Goal: Task Accomplishment & Management: Manage account settings

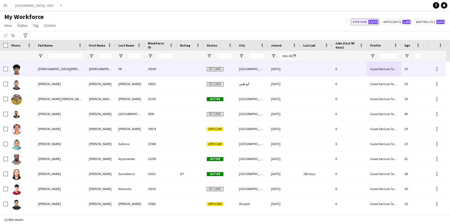
scroll to position [0, 120]
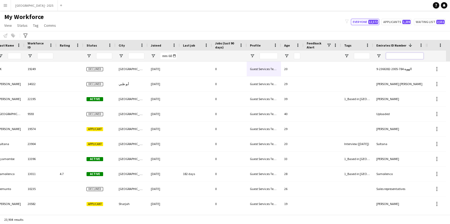
click at [401, 59] on input "Emirates ID Number Filter Input" at bounding box center [405, 56] width 38 height 6
paste input "********"
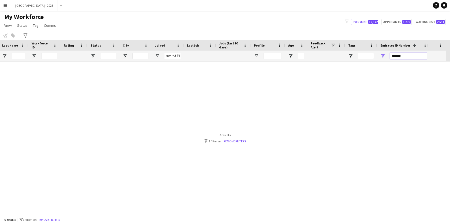
scroll to position [0, 116]
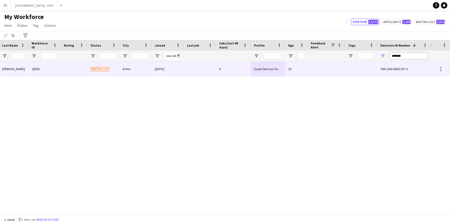
type input "*******"
click at [254, 73] on div "Guest Services Team" at bounding box center [268, 69] width 34 height 15
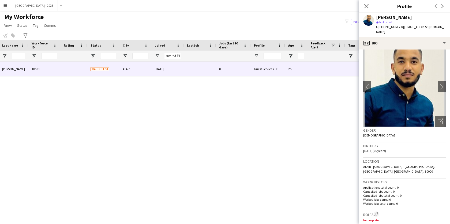
scroll to position [0, 0]
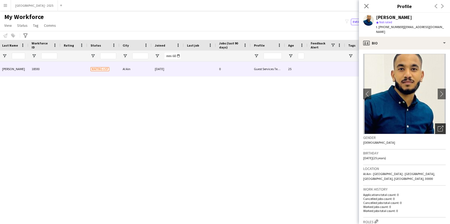
click at [440, 126] on icon at bounding box center [442, 128] width 4 height 4
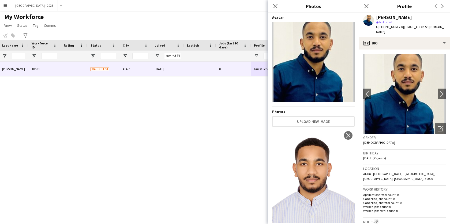
scroll to position [5, 0]
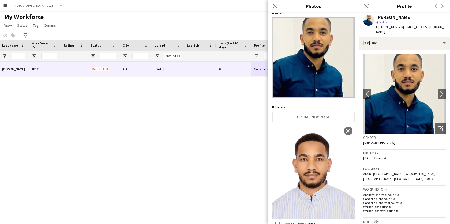
click at [387, 187] on h3 "Work history" at bounding box center [405, 189] width 83 height 5
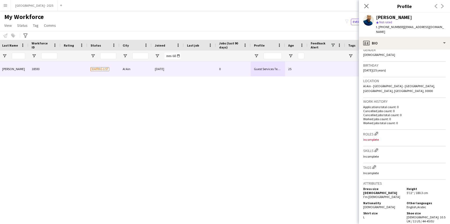
scroll to position [124, 0]
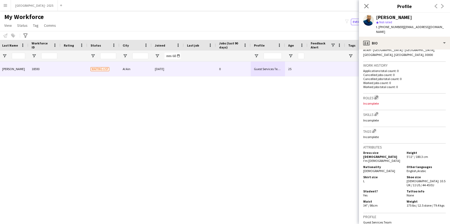
click at [378, 96] on app-icon "Edit crew company roles" at bounding box center [377, 98] width 4 height 4
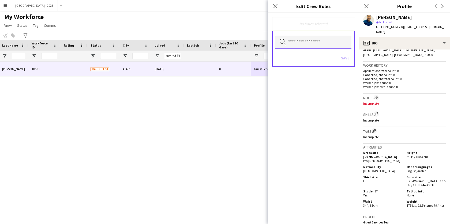
click at [301, 37] on input "text" at bounding box center [314, 42] width 76 height 13
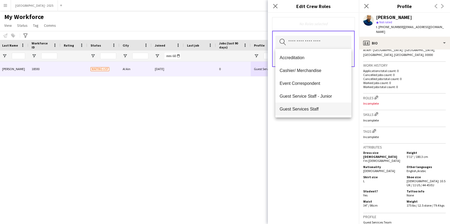
click at [305, 105] on mat-option "Guest Services Staff" at bounding box center [314, 109] width 76 height 13
click at [317, 136] on div "Guest Services Staff Remove Search by role type Save" at bounding box center [313, 119] width 91 height 212
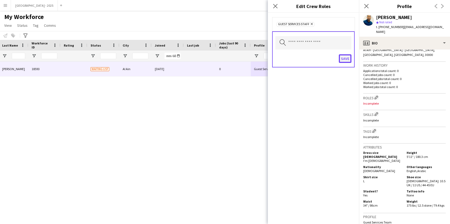
click at [343, 55] on button "Save" at bounding box center [345, 58] width 13 height 9
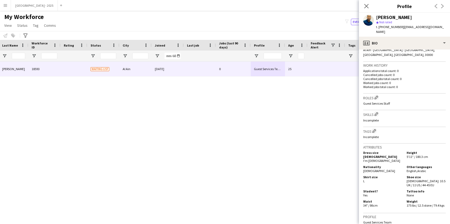
click at [372, 128] on h3 "Tags Edit crew company tags" at bounding box center [405, 131] width 83 height 6
click at [377, 128] on button "Edit crew company tags" at bounding box center [374, 130] width 5 height 5
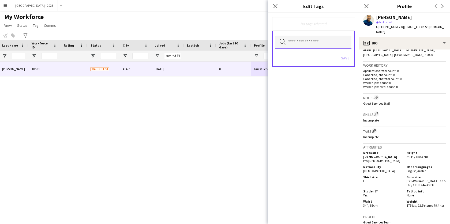
click at [318, 39] on input "text" at bounding box center [314, 42] width 76 height 13
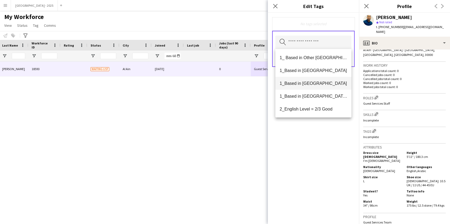
click at [319, 82] on span "1_Based in [GEOGRAPHIC_DATA]" at bounding box center [314, 83] width 68 height 5
click at [318, 99] on span "2_English Level = 2/3 Good" at bounding box center [314, 96] width 68 height 5
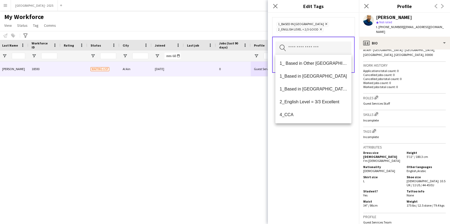
click at [318, 129] on div "1_Based in [GEOGRAPHIC_DATA] Remove 2_English Level = 2/3 Good Remove Search by…" at bounding box center [313, 119] width 91 height 212
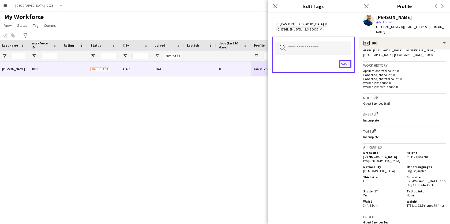
click at [348, 64] on button "Save" at bounding box center [345, 64] width 13 height 9
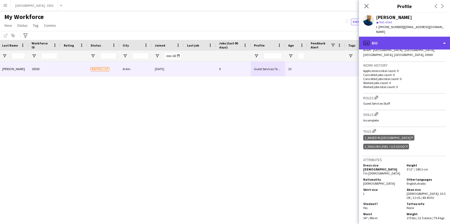
click at [389, 37] on div "profile Bio" at bounding box center [404, 43] width 91 height 13
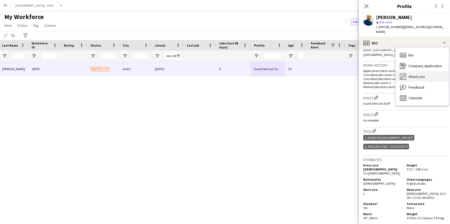
click at [410, 74] on span "About you" at bounding box center [417, 76] width 16 height 5
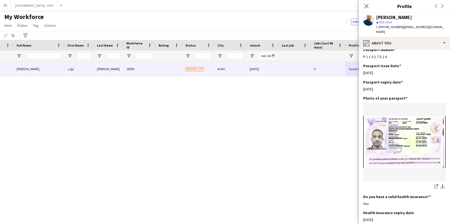
scroll to position [0, 0]
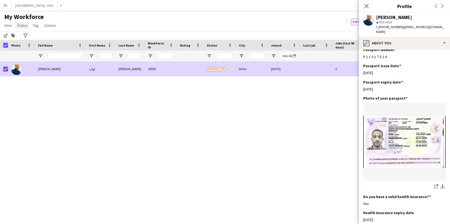
click at [22, 25] on span "Status" at bounding box center [22, 25] width 10 height 5
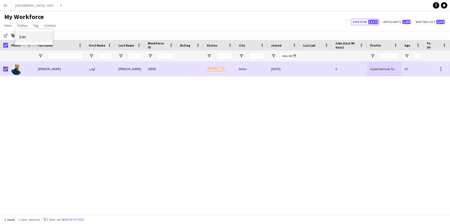
click at [38, 36] on link "Edit" at bounding box center [34, 36] width 38 height 11
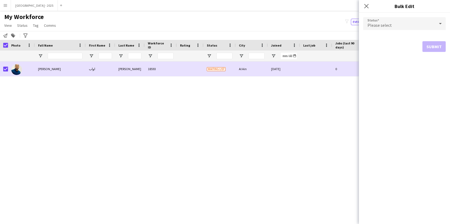
click at [403, 21] on div "Please select" at bounding box center [400, 23] width 72 height 13
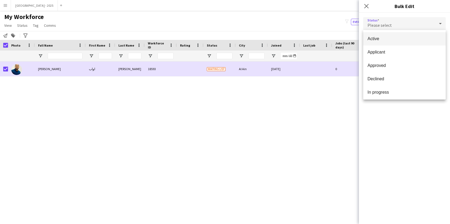
click at [402, 38] on span "Active" at bounding box center [405, 38] width 74 height 5
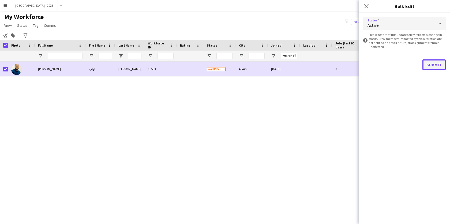
click at [433, 69] on button "Submit" at bounding box center [434, 65] width 23 height 11
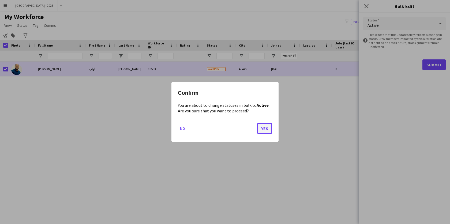
click at [261, 131] on button "Yes" at bounding box center [264, 128] width 15 height 11
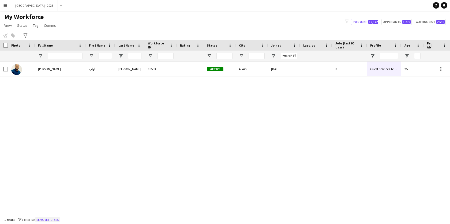
click at [59, 219] on button "Remove filters" at bounding box center [47, 220] width 24 height 6
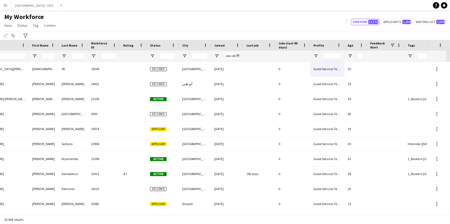
scroll to position [0, 120]
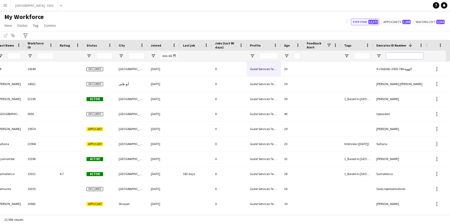
click at [390, 58] on input "Emirates ID Number Filter Input" at bounding box center [405, 56] width 38 height 6
paste input "*******"
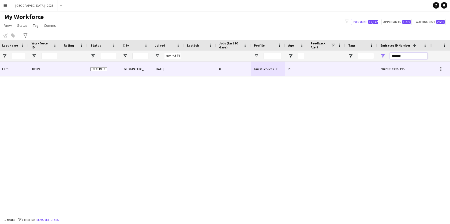
scroll to position [0, 116]
type input "*******"
click at [385, 71] on div "784200173827195" at bounding box center [405, 69] width 54 height 15
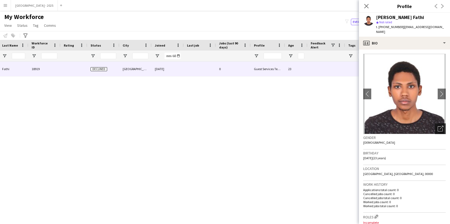
click at [438, 126] on icon "Open photos pop-in" at bounding box center [441, 129] width 6 height 6
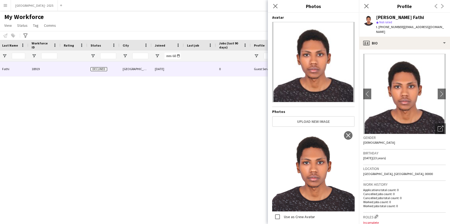
click at [379, 156] on span "[DATE] (23 years)" at bounding box center [375, 158] width 23 height 4
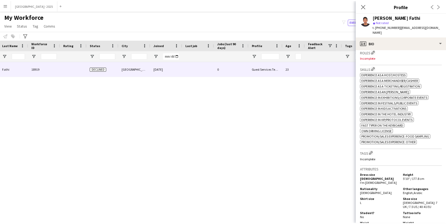
scroll to position [157, 0]
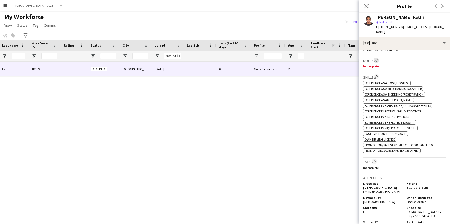
click at [378, 58] on app-icon "Edit crew company roles" at bounding box center [377, 60] width 4 height 4
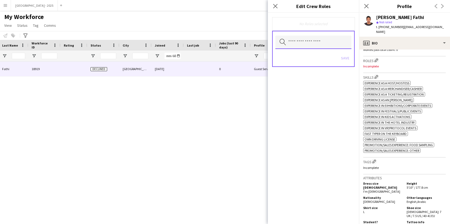
click at [312, 42] on input "text" at bounding box center [314, 42] width 76 height 13
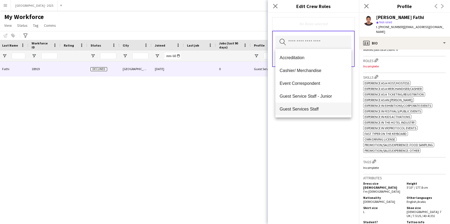
click at [318, 105] on mat-option "Guest Services Staff" at bounding box center [314, 109] width 76 height 13
click at [312, 24] on icon at bounding box center [312, 24] width 2 height 2
